Goal: Task Accomplishment & Management: Use online tool/utility

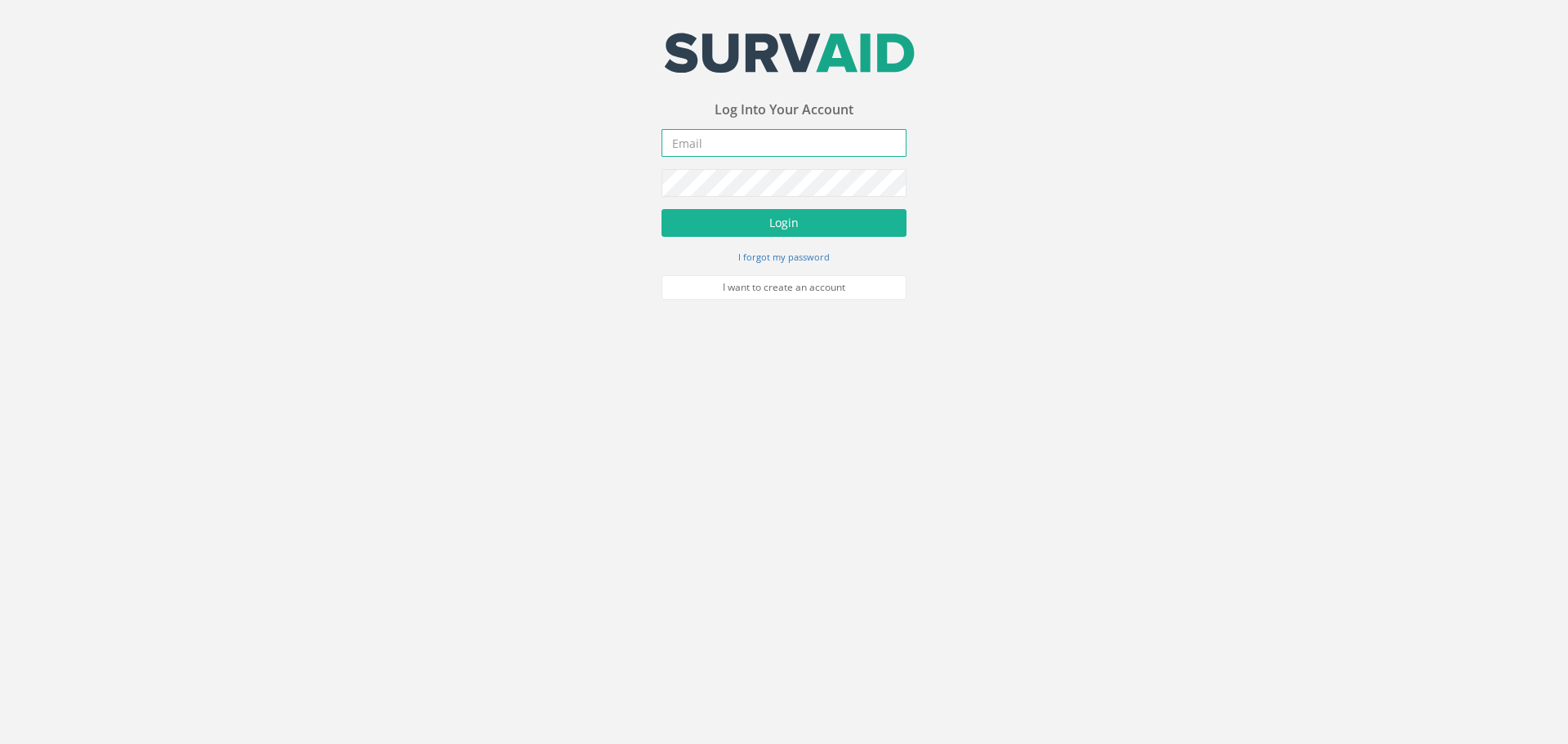
click at [754, 149] on input "email" at bounding box center [784, 143] width 245 height 28
type input "info@londonflood.co.uk"
click at [763, 222] on button "Login" at bounding box center [784, 223] width 245 height 28
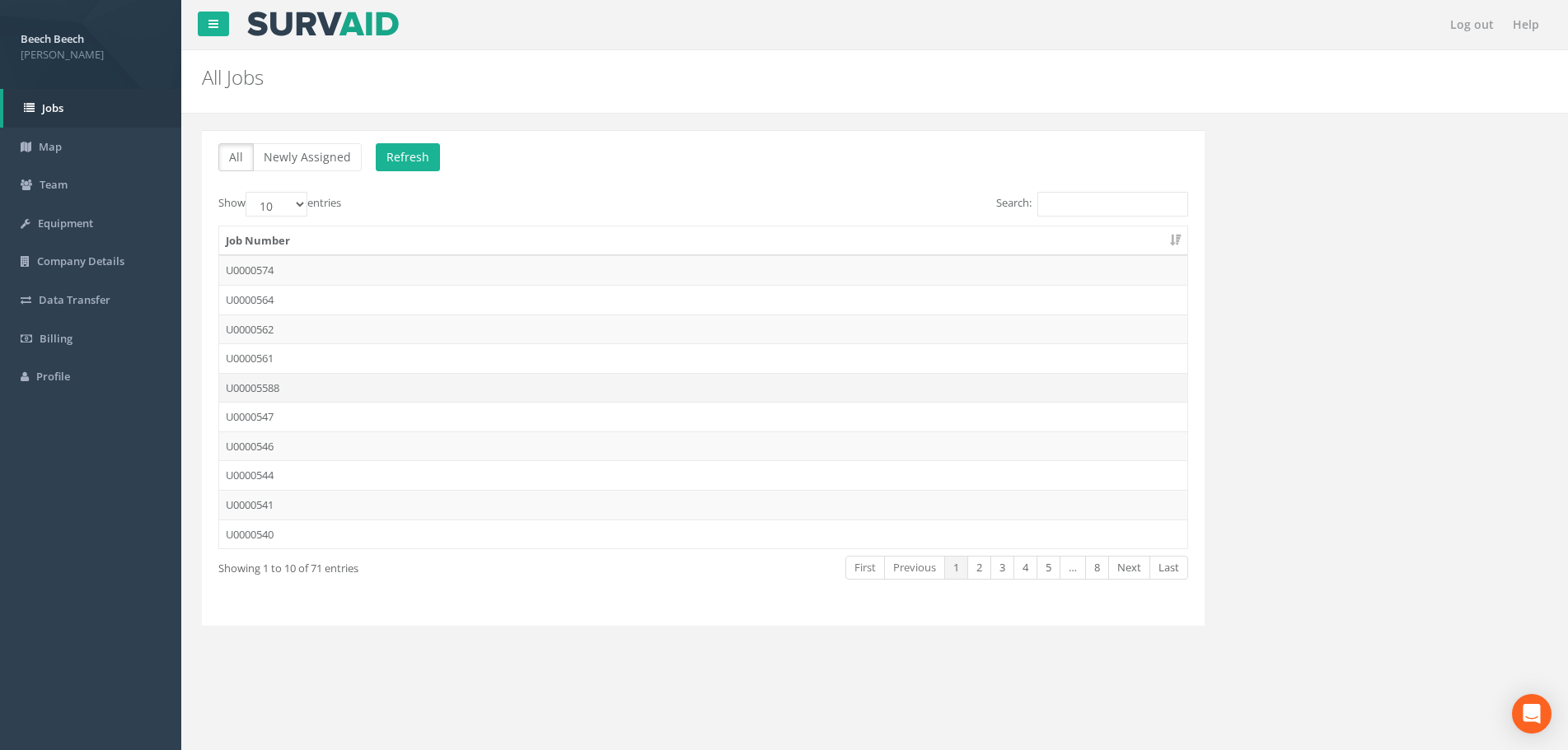
click at [269, 391] on td "U00005588" at bounding box center [703, 388] width 968 height 30
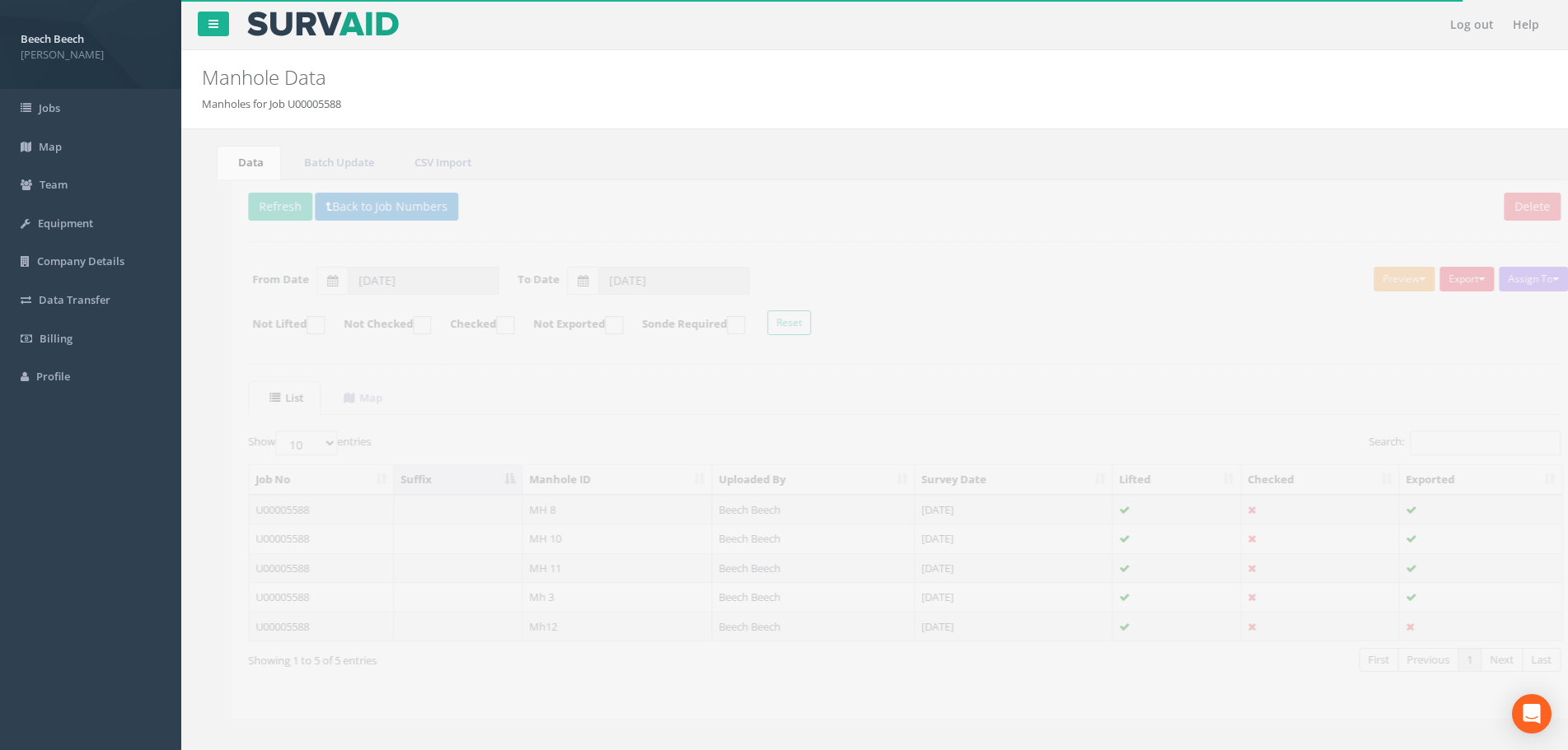
click at [1451, 277] on button "Export" at bounding box center [1438, 279] width 55 height 25
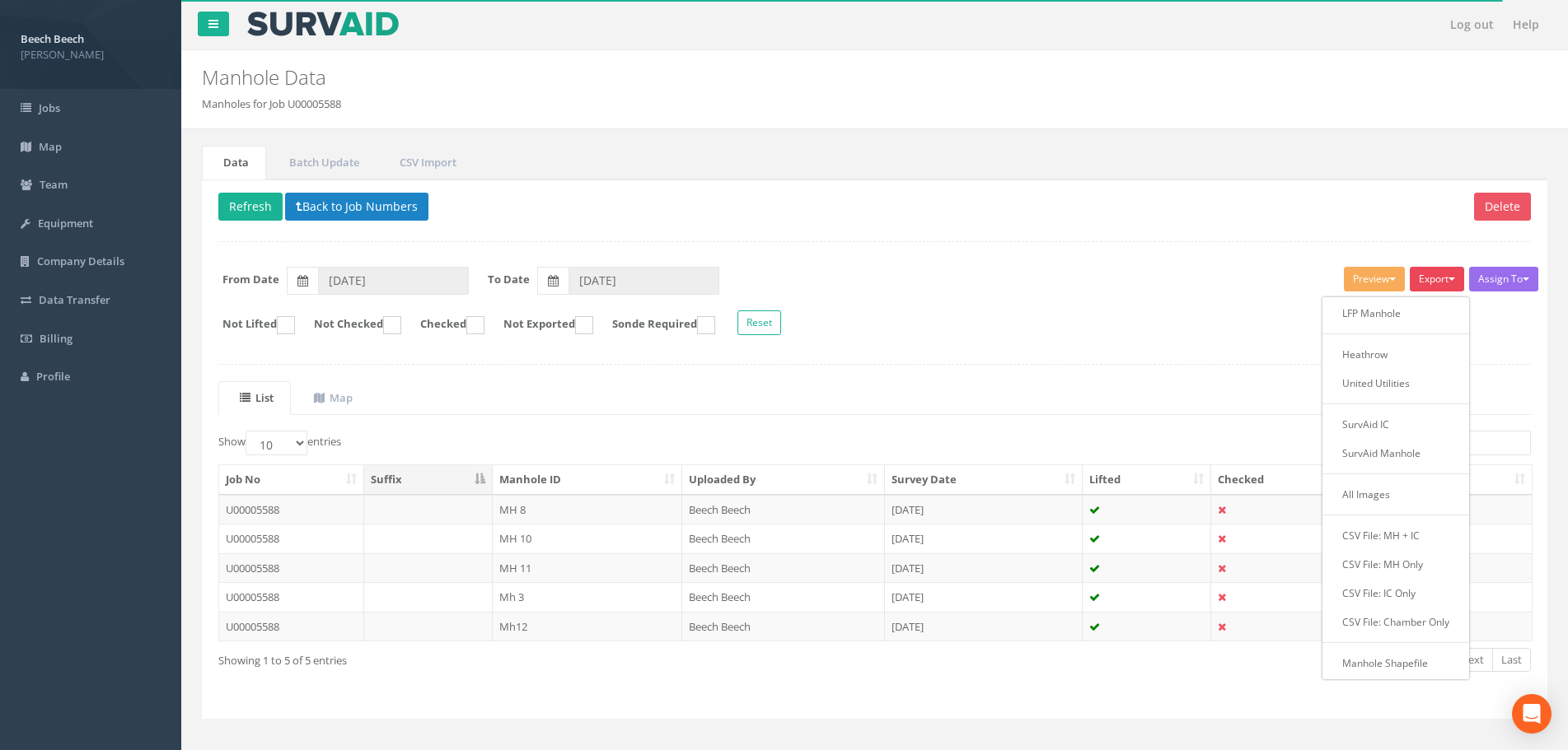
click at [1290, 274] on form "From Date 21/08/2025 To Date 01/10/2025" at bounding box center [874, 281] width 1337 height 28
click at [1371, 267] on button "Preview" at bounding box center [1375, 279] width 61 height 25
click at [1344, 322] on link "LFP Manhole" at bounding box center [1343, 313] width 125 height 26
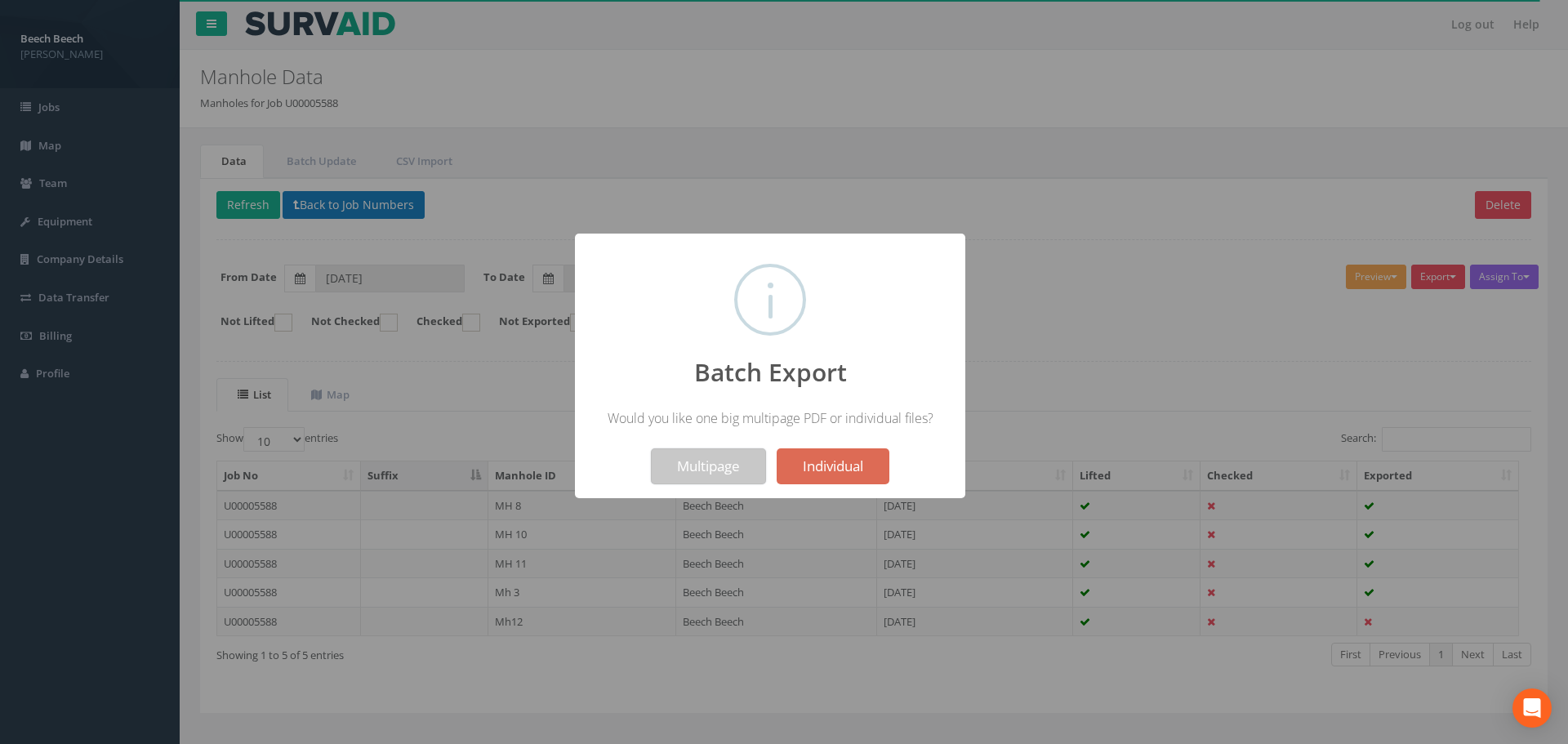
click at [710, 466] on button "Multipage" at bounding box center [708, 467] width 115 height 36
